Goal: Task Accomplishment & Management: Use online tool/utility

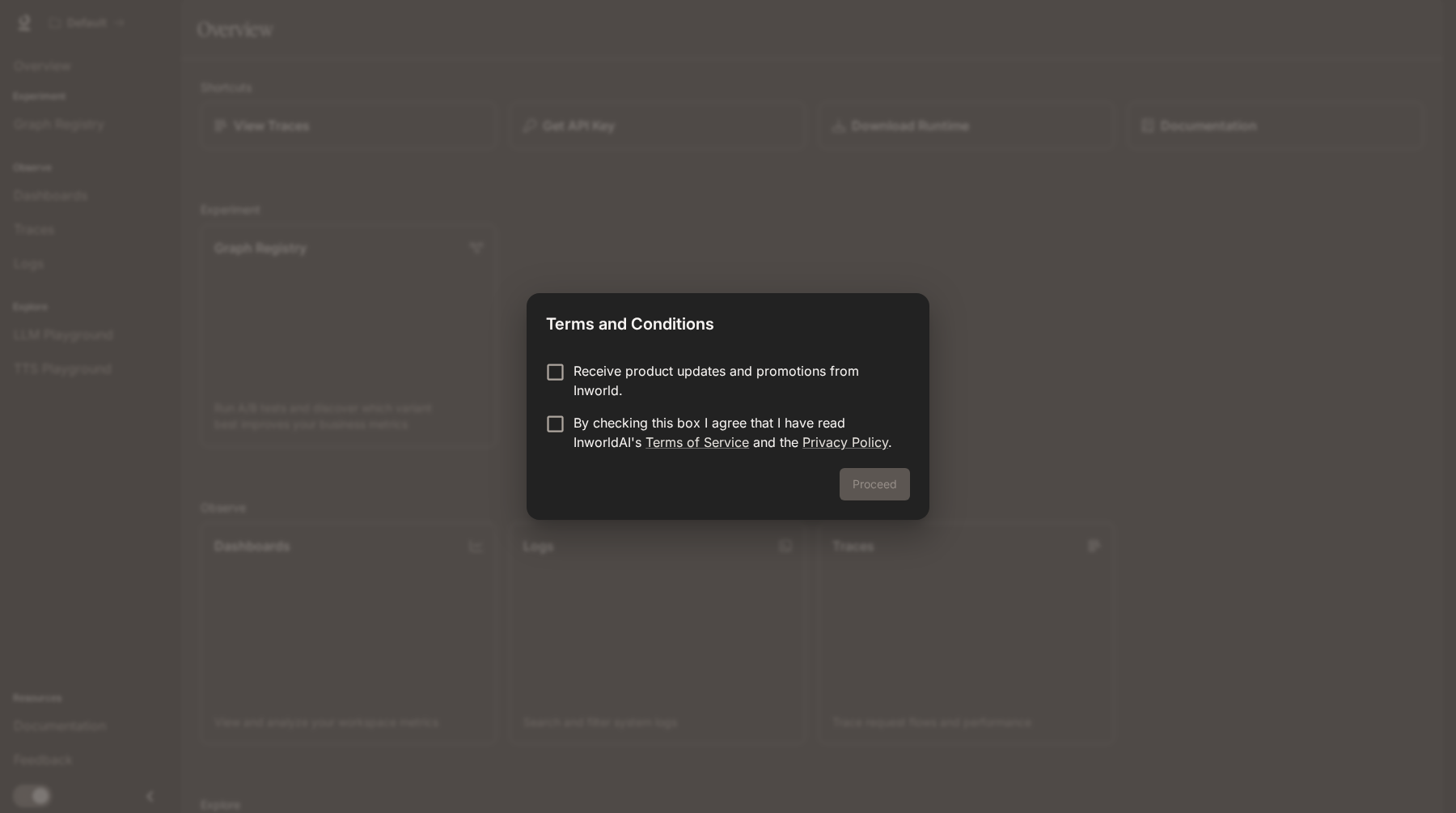
click at [581, 370] on p "Receive product updates and promotions from Inworld." at bounding box center [735, 380] width 323 height 39
click at [556, 389] on label "Receive product updates and promotions from Inworld." at bounding box center [717, 380] width 360 height 39
click at [561, 438] on label "By checking this box I agree that I have read InworldAI's Terms of Service and …" at bounding box center [717, 432] width 360 height 39
click at [882, 501] on div "Proceed" at bounding box center [728, 493] width 403 height 52
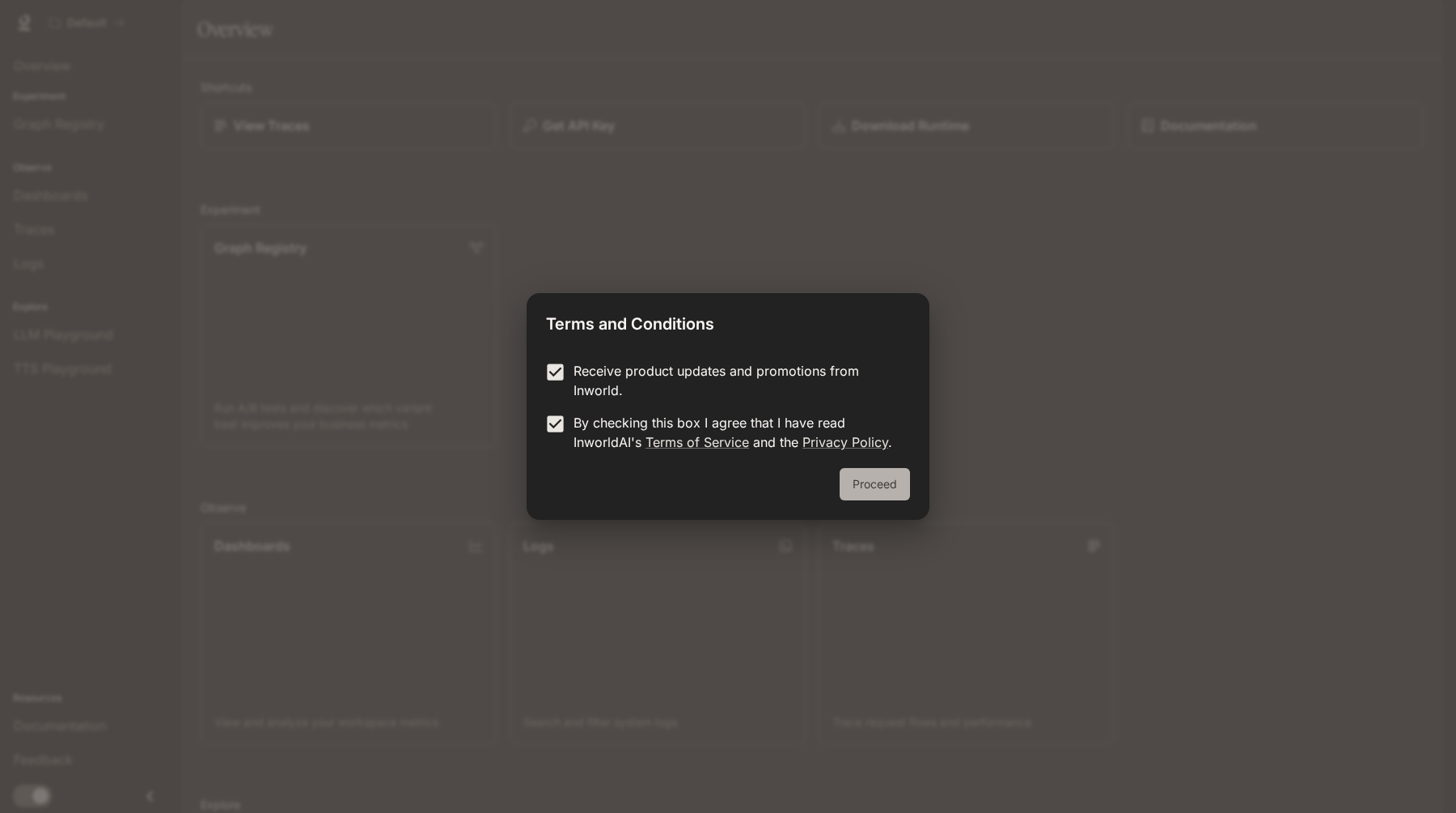
click at [882, 488] on button "Proceed" at bounding box center [875, 484] width 70 height 32
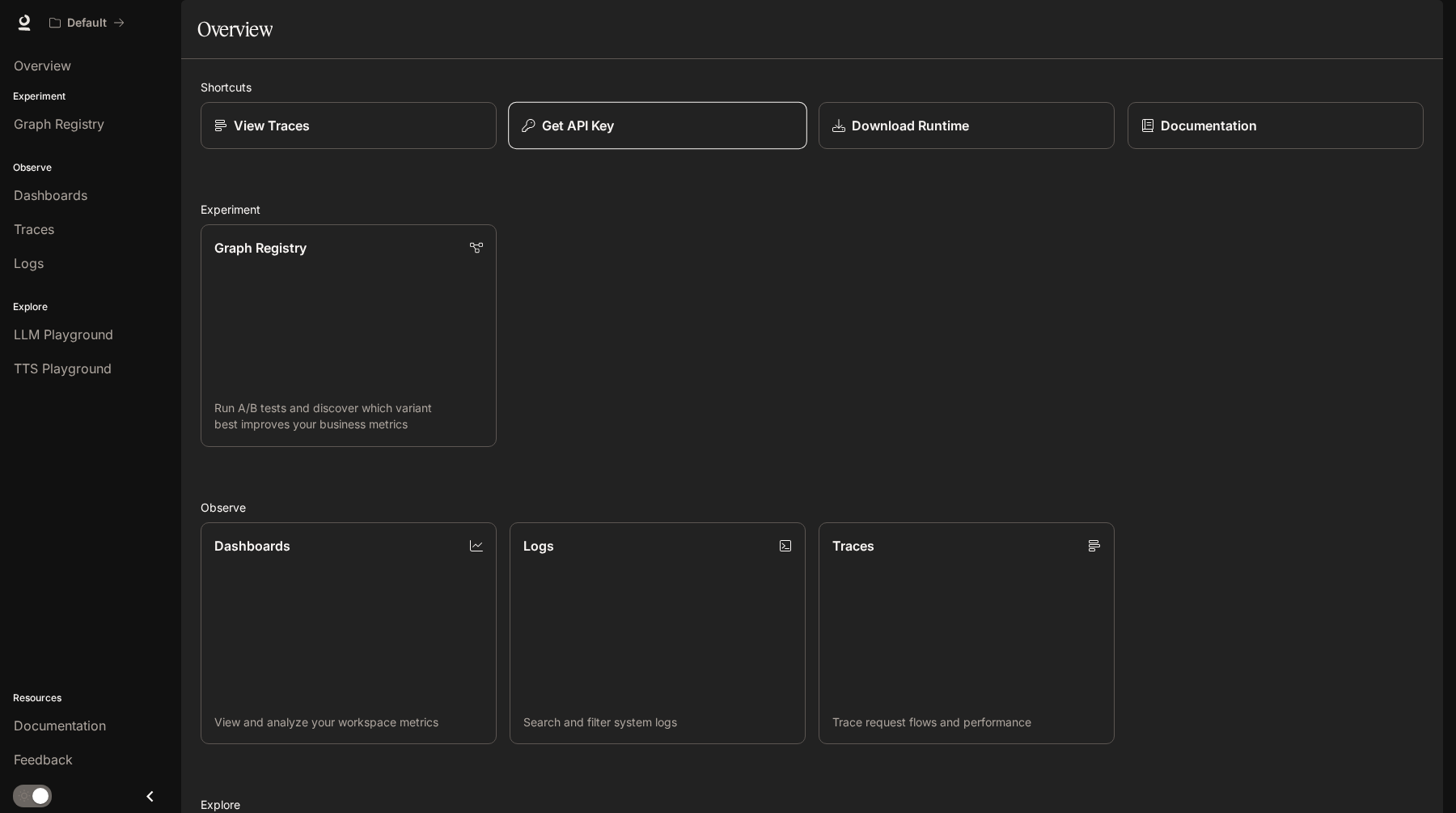
click at [600, 135] on p "Get API Key" at bounding box center [578, 125] width 73 height 20
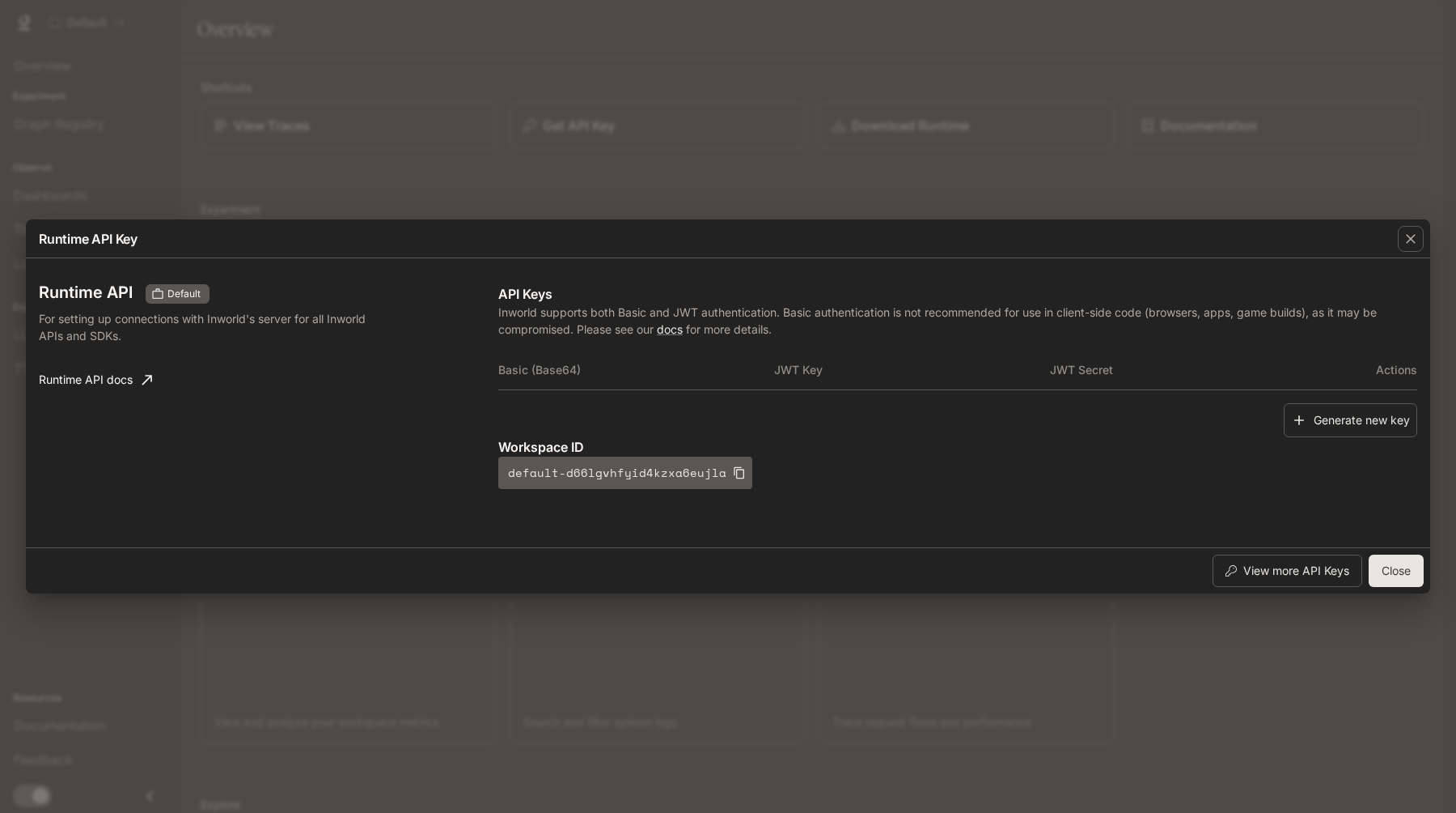
click at [591, 367] on th "Basic (Base64)" at bounding box center [636, 370] width 276 height 39
click at [1339, 422] on button "Generate new key" at bounding box center [1350, 420] width 133 height 35
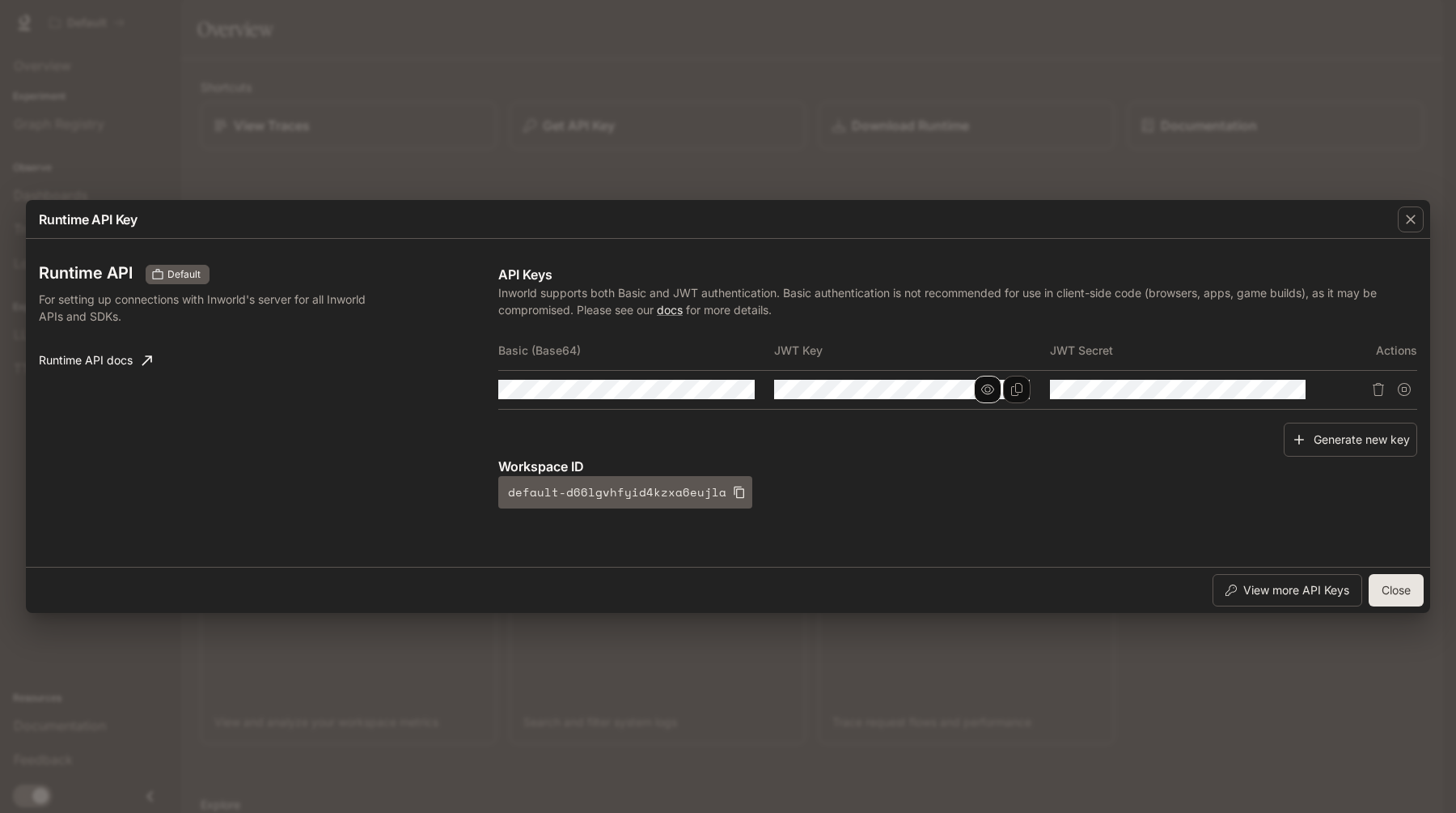
click at [980, 388] on button "button" at bounding box center [987, 389] width 27 height 27
click at [708, 394] on icon "button" at bounding box center [712, 389] width 13 height 13
click at [745, 391] on icon "Copy Basic (Base64)" at bounding box center [741, 389] width 13 height 13
